Goal: Task Accomplishment & Management: Use online tool/utility

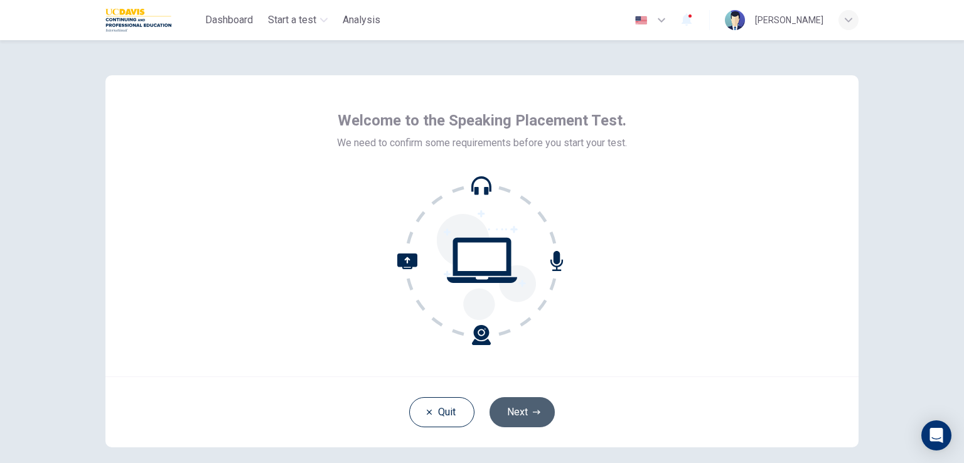
click at [510, 416] on button "Next" at bounding box center [522, 412] width 65 height 30
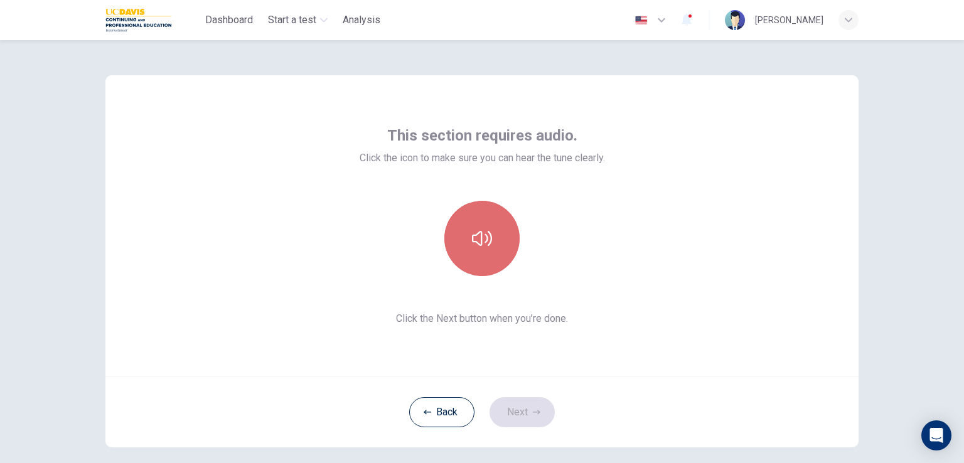
click at [484, 239] on icon "button" at bounding box center [482, 238] width 20 height 15
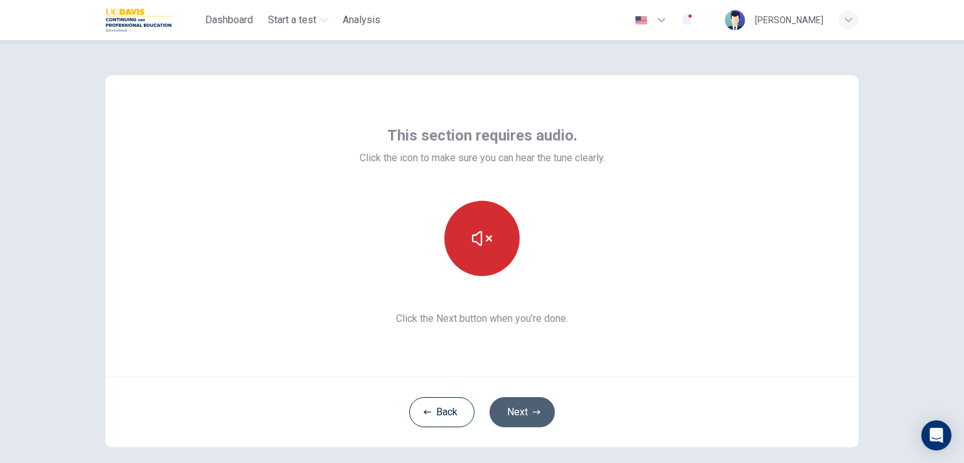
click at [508, 420] on button "Next" at bounding box center [522, 412] width 65 height 30
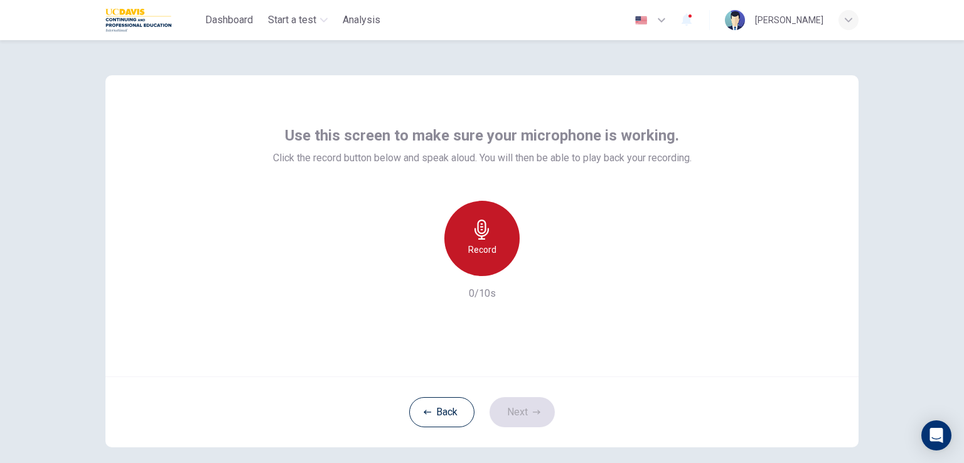
click at [492, 241] on div "Record" at bounding box center [481, 238] width 75 height 75
click at [492, 241] on div "Stop" at bounding box center [481, 238] width 75 height 75
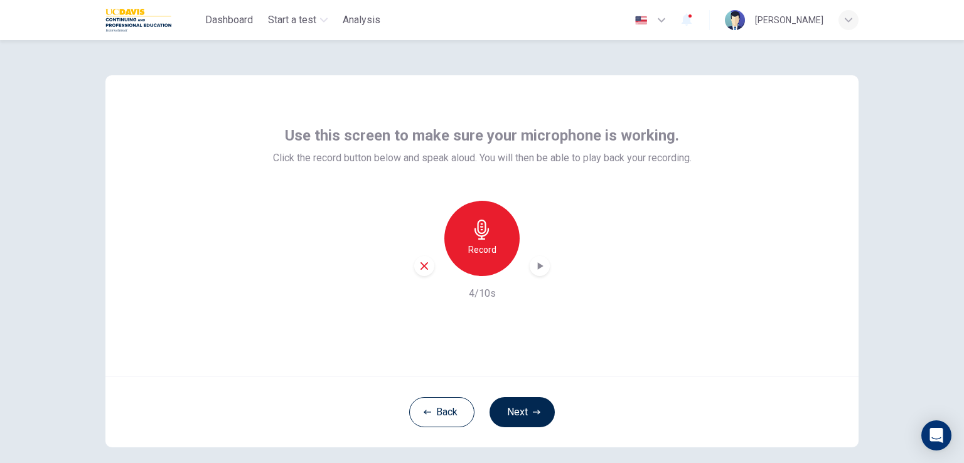
click at [534, 263] on icon "button" at bounding box center [540, 266] width 13 height 13
click at [539, 263] on icon "button" at bounding box center [540, 266] width 13 height 13
click at [472, 242] on div "Record" at bounding box center [481, 238] width 75 height 75
click at [474, 250] on h6 "Stop" at bounding box center [482, 249] width 19 height 15
click at [540, 262] on icon "button" at bounding box center [540, 266] width 13 height 13
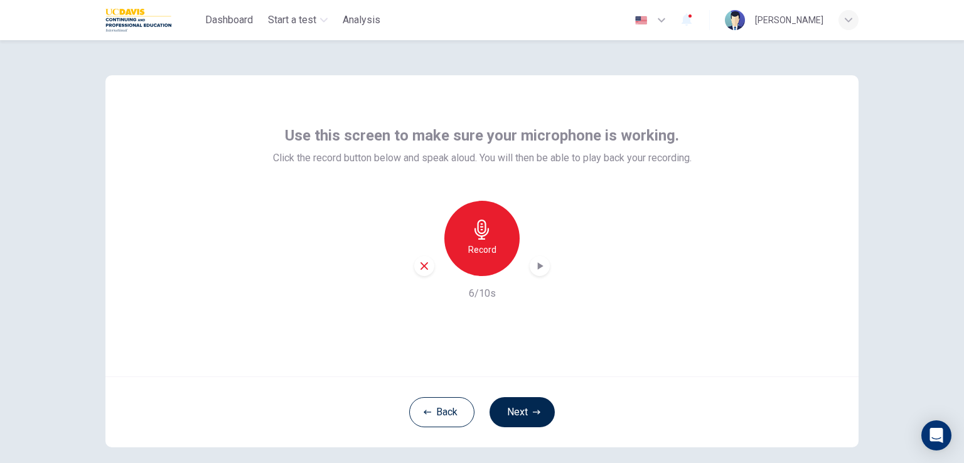
click at [534, 264] on icon "button" at bounding box center [540, 266] width 13 height 13
click at [491, 221] on div "Record" at bounding box center [481, 238] width 75 height 75
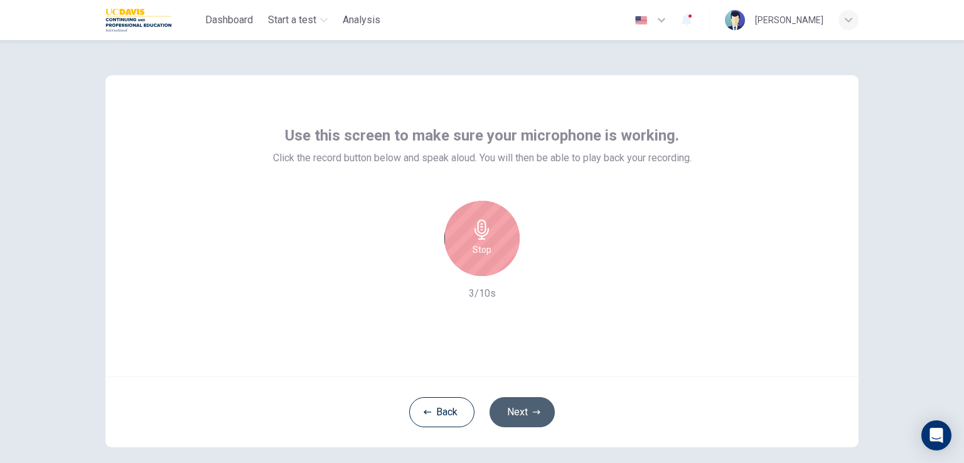
click at [510, 417] on button "Next" at bounding box center [522, 412] width 65 height 30
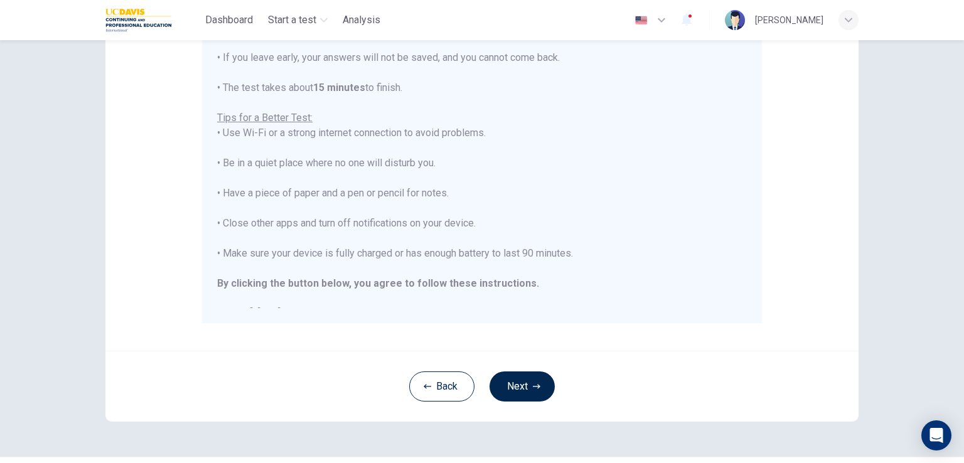
scroll to position [235, 0]
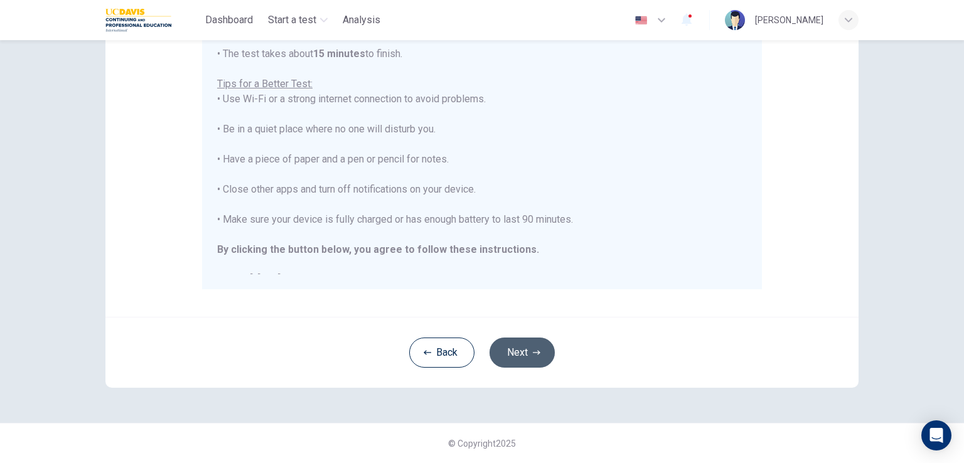
click at [519, 357] on button "Next" at bounding box center [522, 353] width 65 height 30
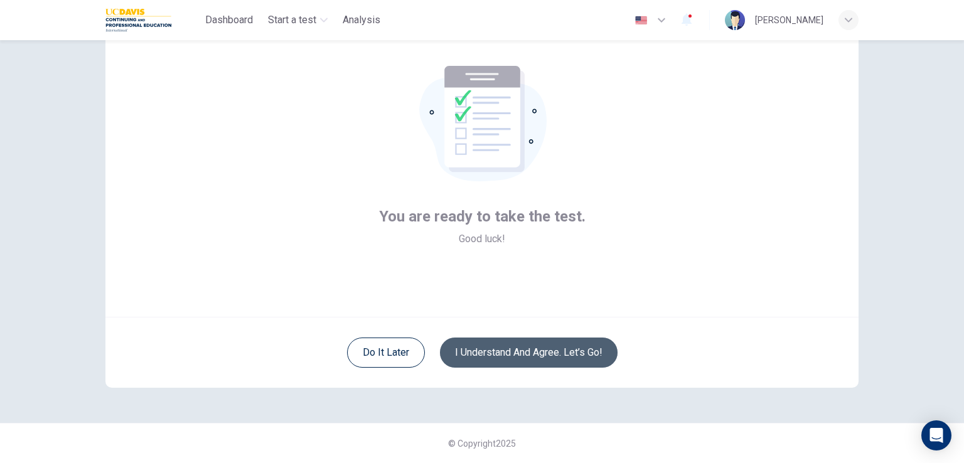
click at [519, 357] on button "I understand and agree. Let’s go!" at bounding box center [529, 353] width 178 height 30
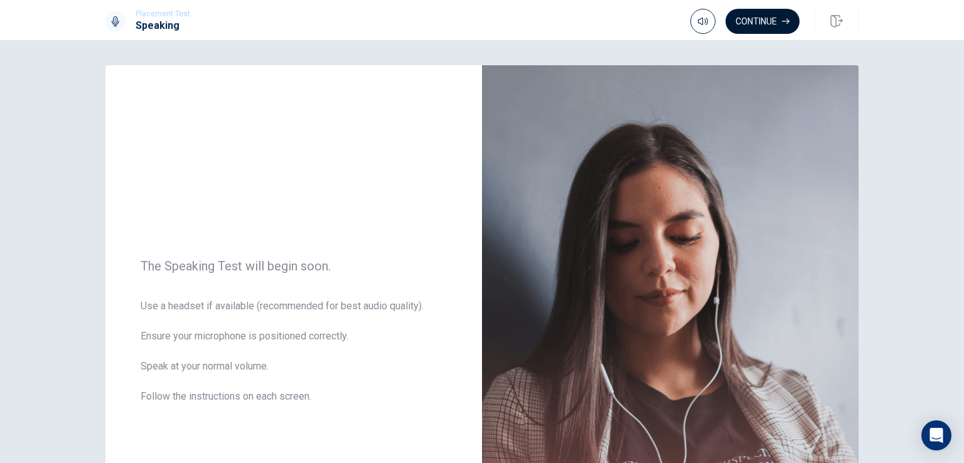
click at [778, 28] on button "Continue" at bounding box center [763, 21] width 74 height 25
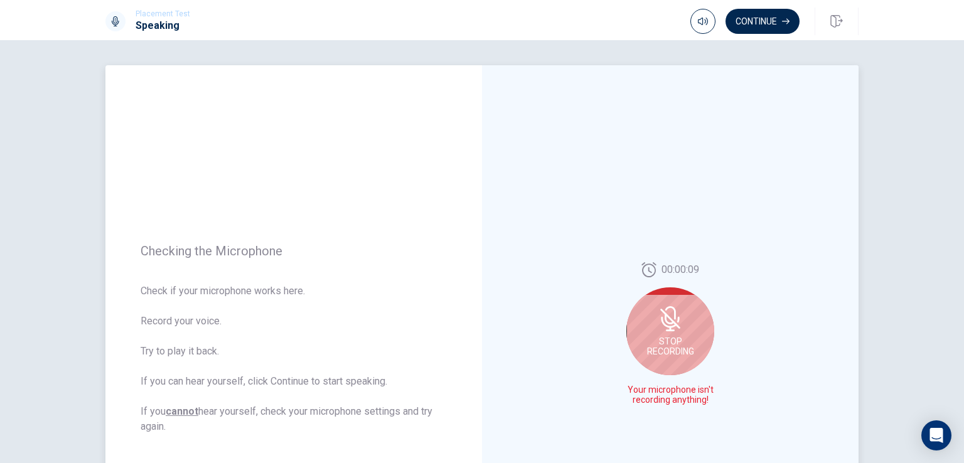
click at [665, 324] on icon at bounding box center [670, 318] width 10 height 11
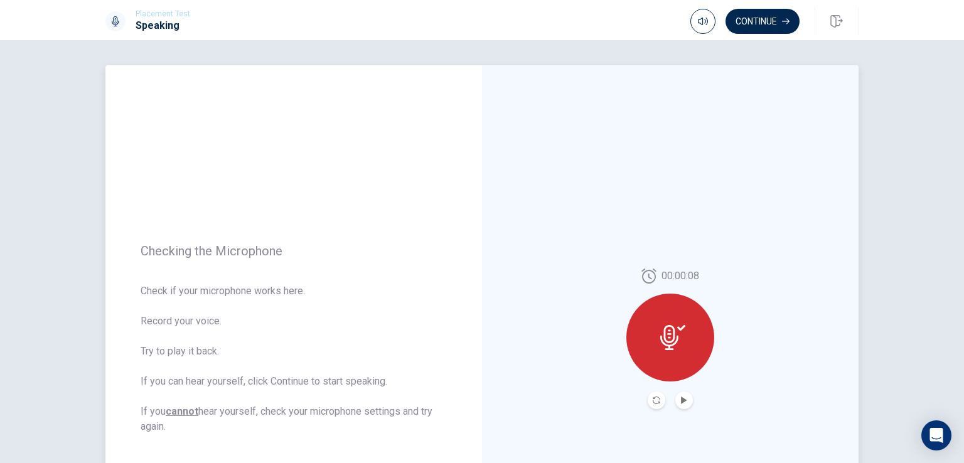
click at [744, 263] on div "00:00:08" at bounding box center [670, 338] width 377 height 547
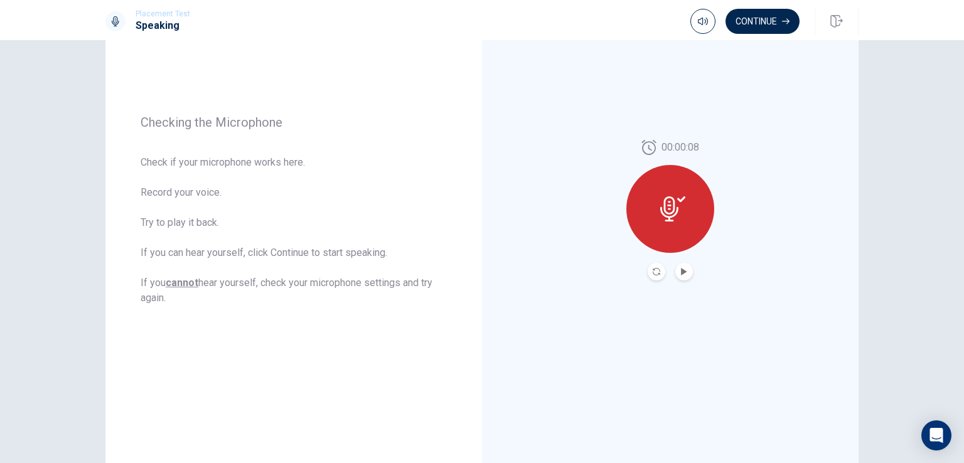
scroll to position [148, 0]
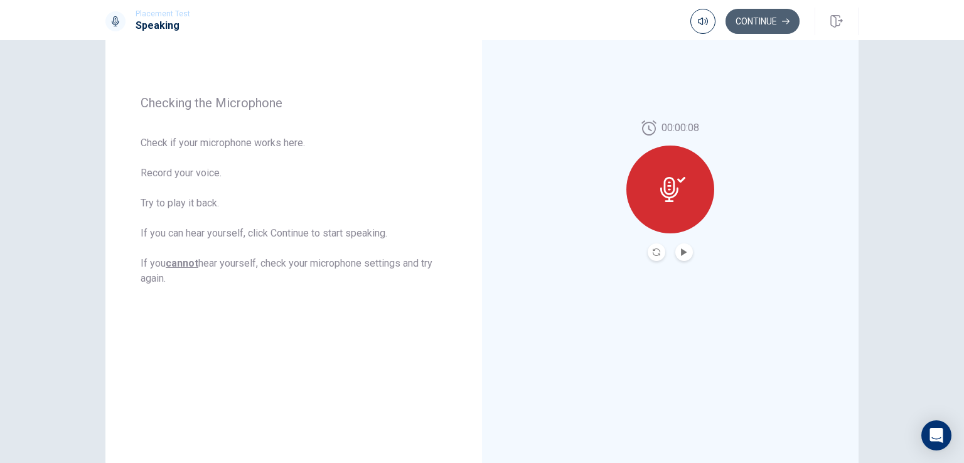
click at [753, 22] on button "Continue" at bounding box center [763, 21] width 74 height 25
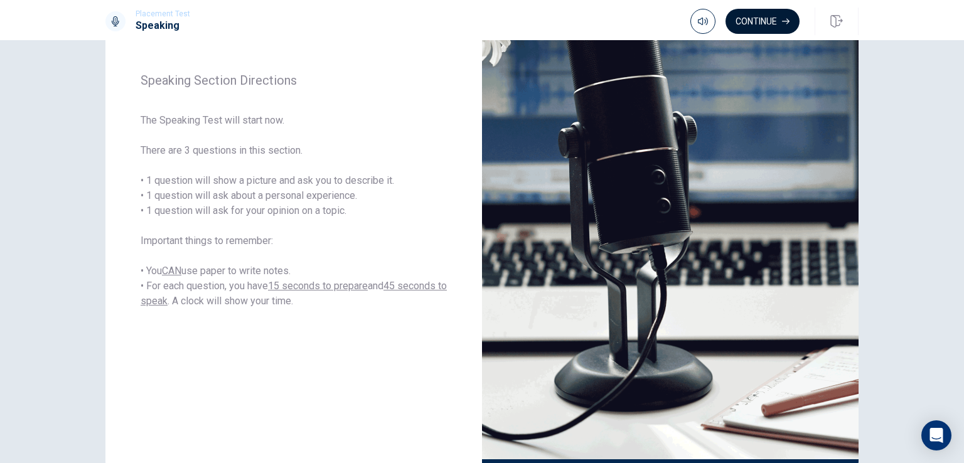
click at [749, 19] on button "Continue" at bounding box center [763, 21] width 74 height 25
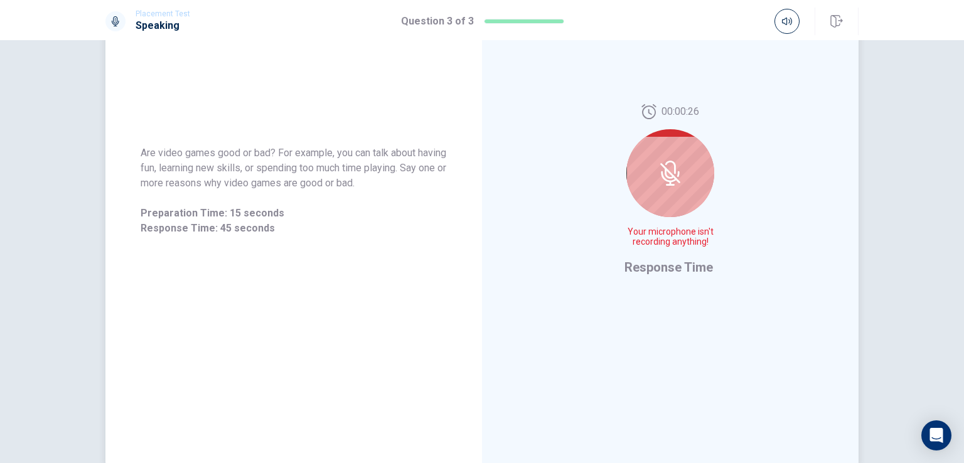
click at [685, 159] on div at bounding box center [670, 173] width 88 height 88
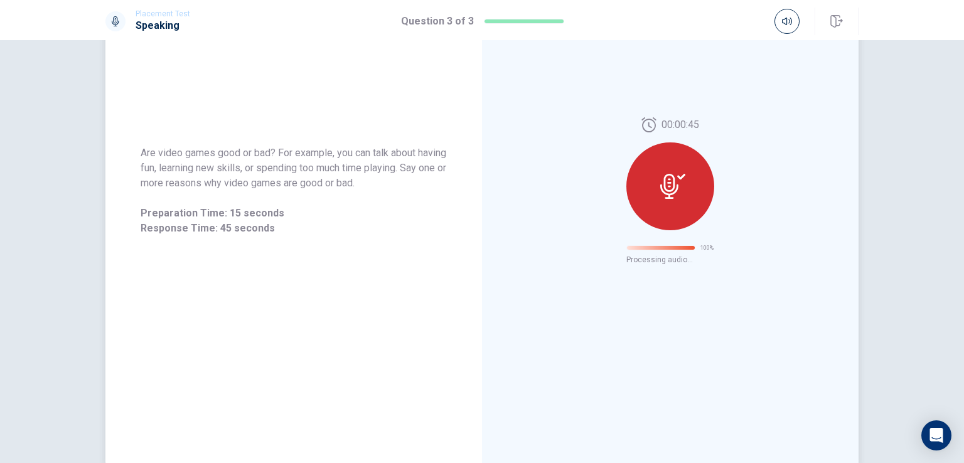
scroll to position [0, 0]
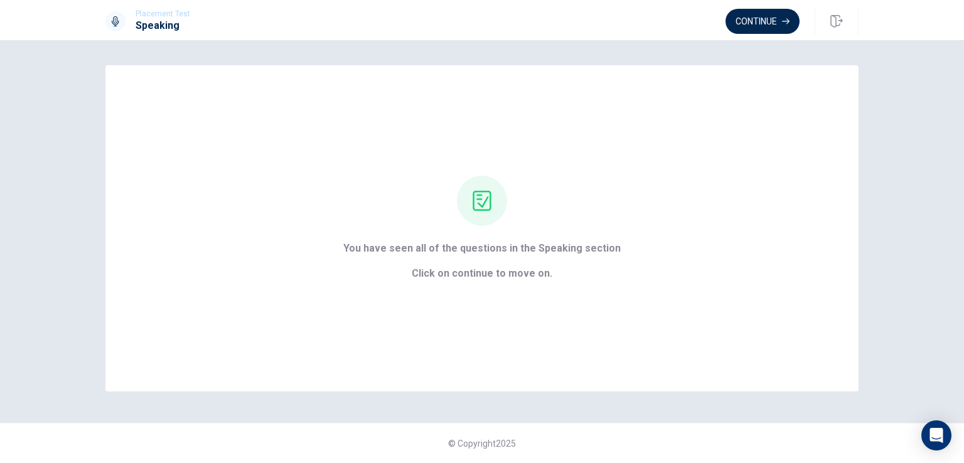
click at [723, 24] on div "Placement Test Speaking Continue" at bounding box center [481, 22] width 793 height 28
click at [742, 22] on button "Continue" at bounding box center [763, 21] width 74 height 25
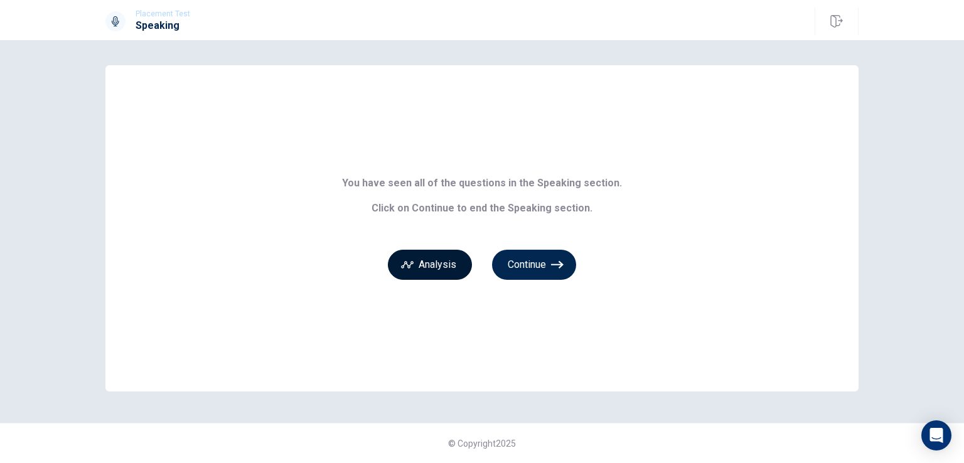
click at [427, 267] on button "Analysis" at bounding box center [430, 265] width 84 height 30
